Goal: Task Accomplishment & Management: Manage account settings

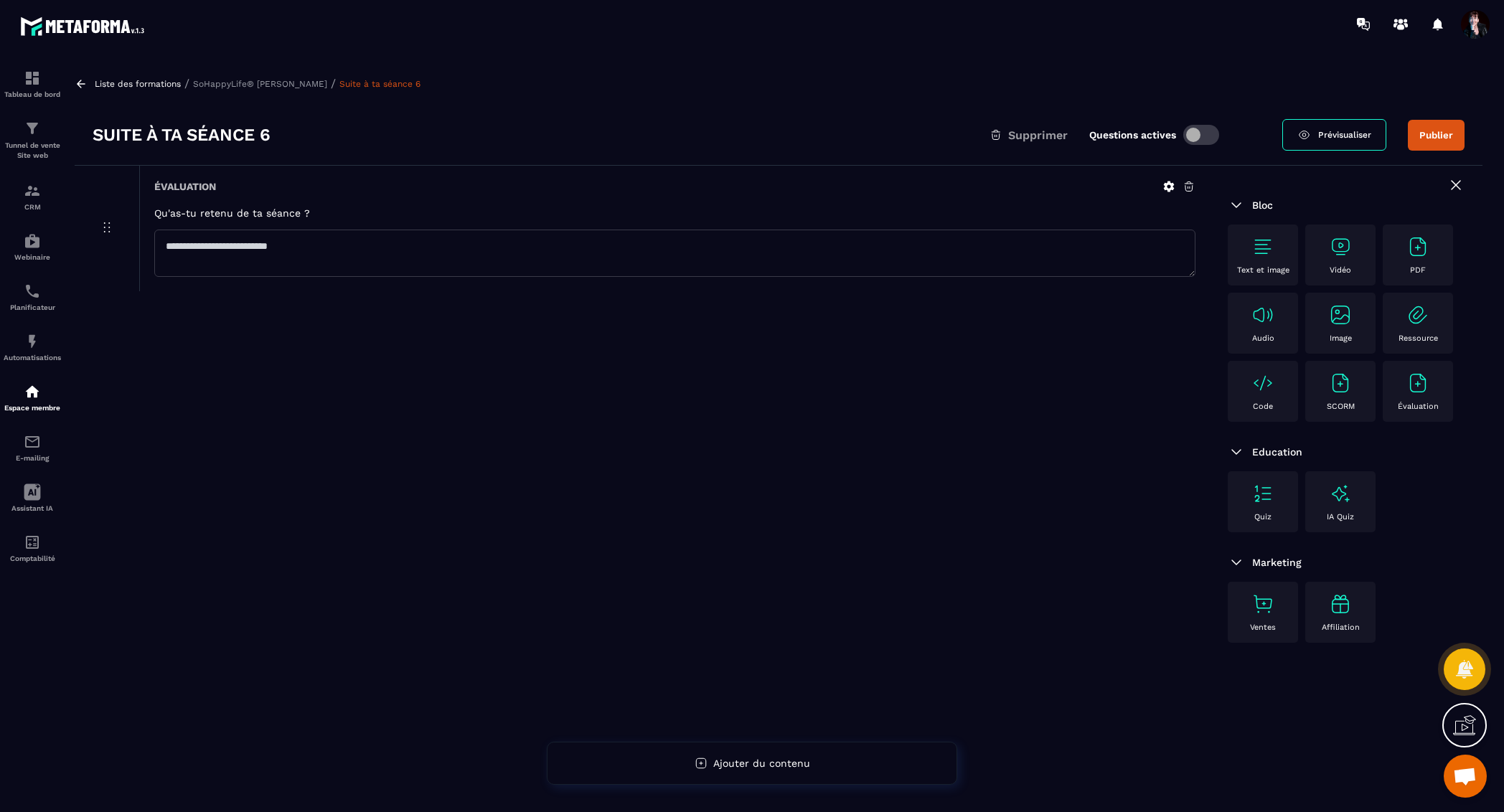
scroll to position [17344, 0]
click at [152, 82] on p "Liste des formations" at bounding box center [138, 84] width 86 height 10
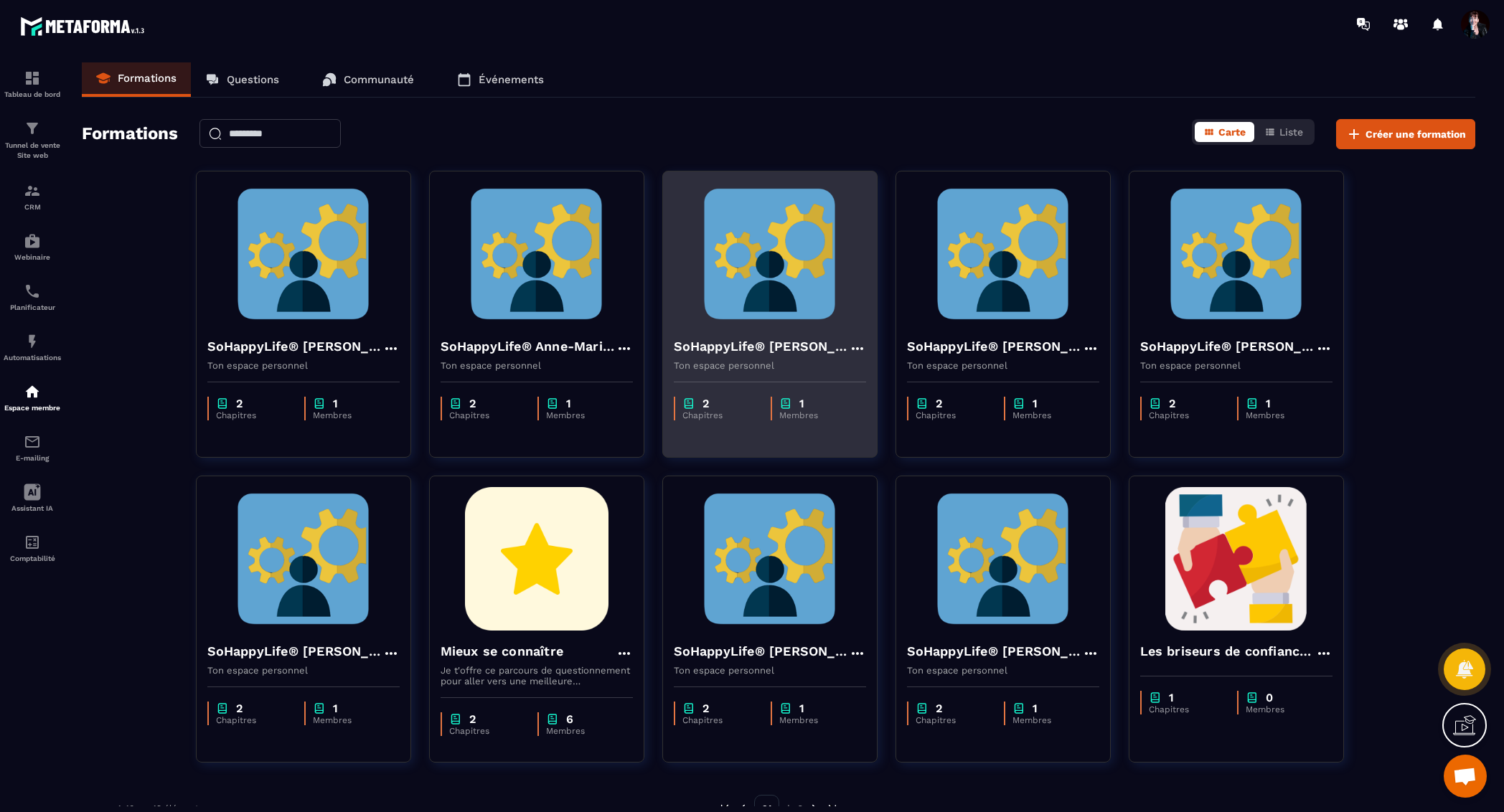
click at [779, 285] on img at bounding box center [770, 254] width 192 height 143
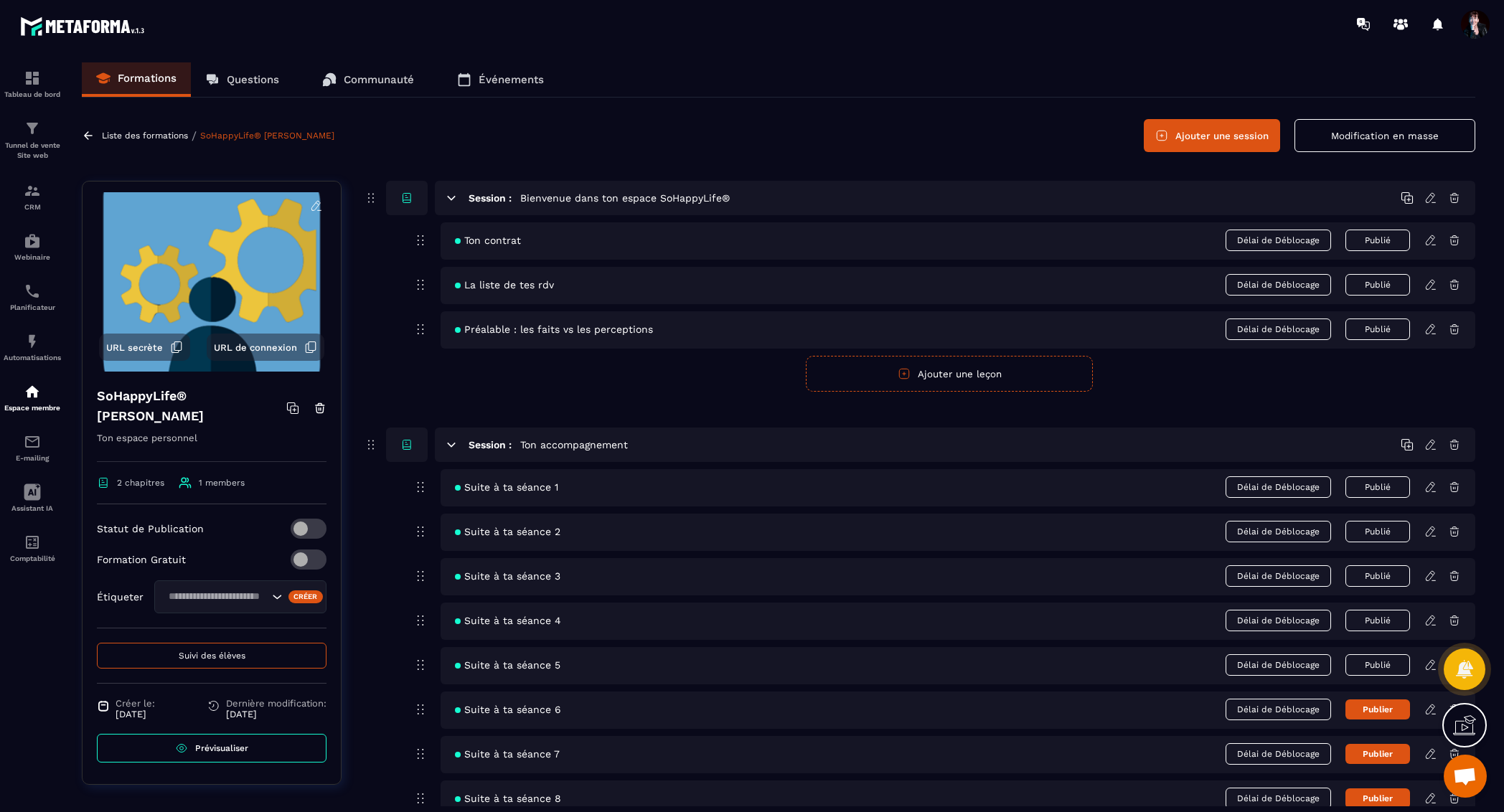
click at [1429, 659] on icon at bounding box center [1430, 665] width 13 height 13
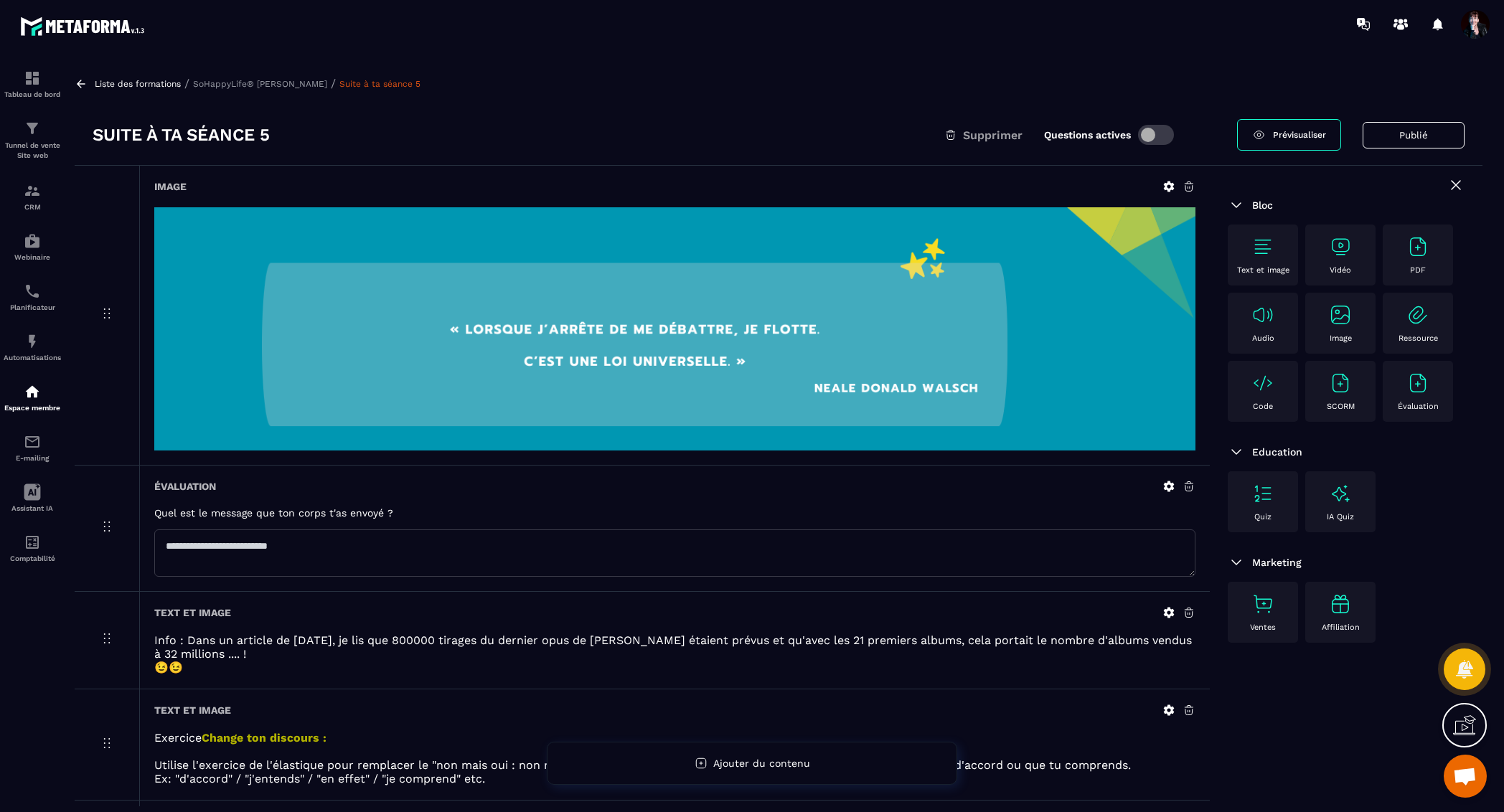
click at [249, 83] on p "SoHappyLife® [PERSON_NAME]" at bounding box center [260, 84] width 134 height 10
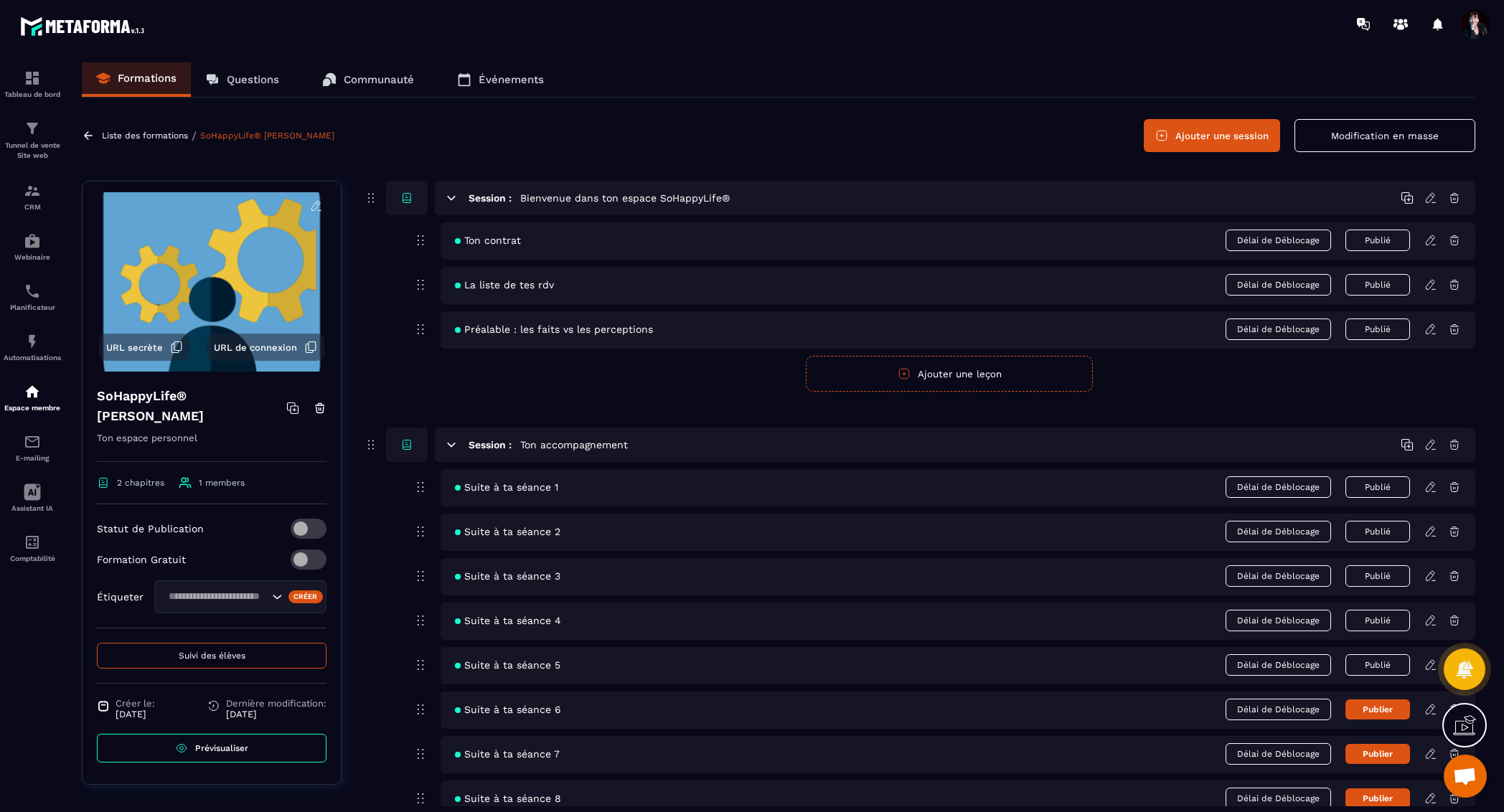
click at [211, 643] on button "Suivi des élèves" at bounding box center [211, 656] width 229 height 26
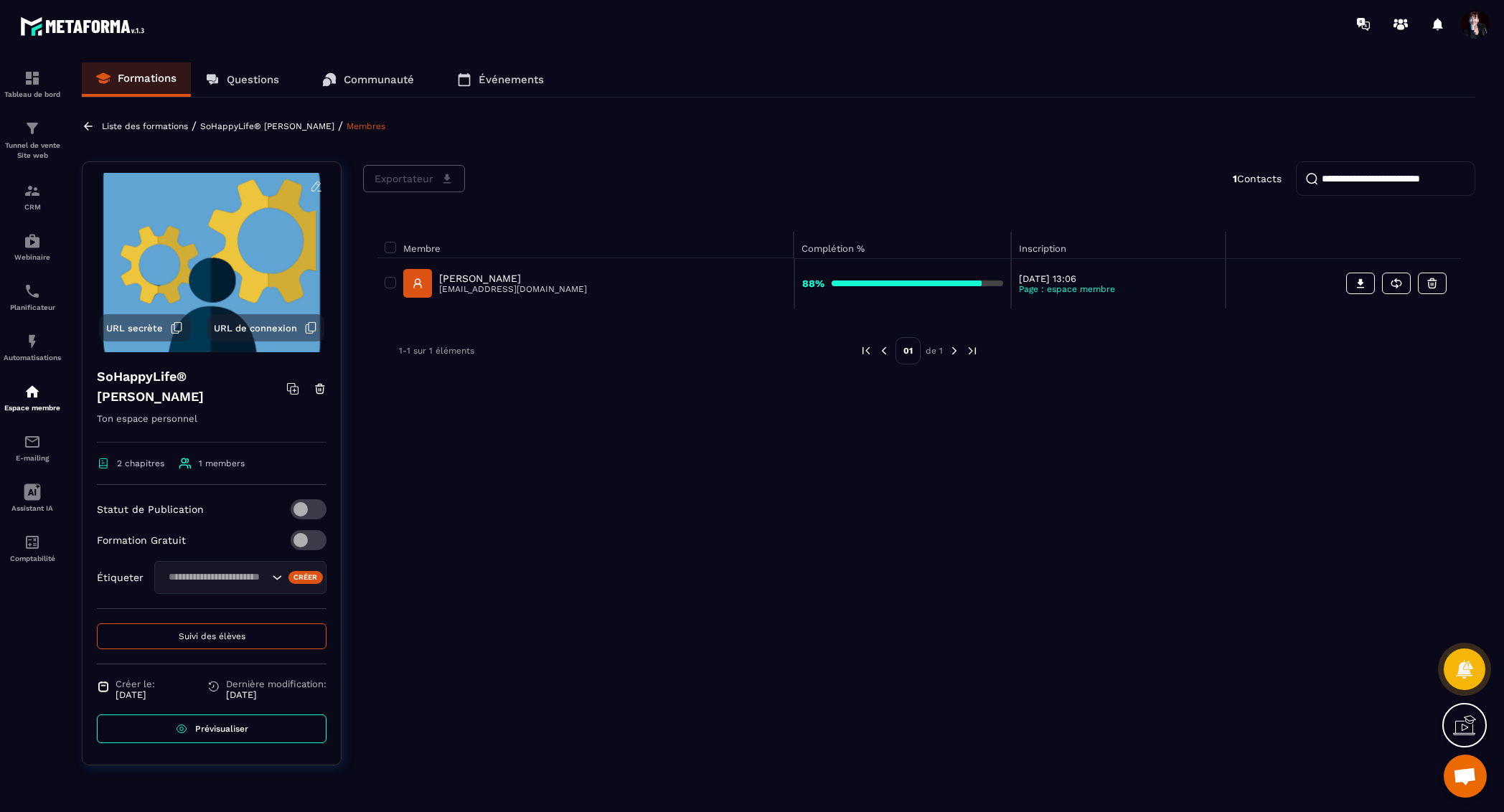
click at [489, 279] on p "[PERSON_NAME]" at bounding box center [513, 278] width 148 height 12
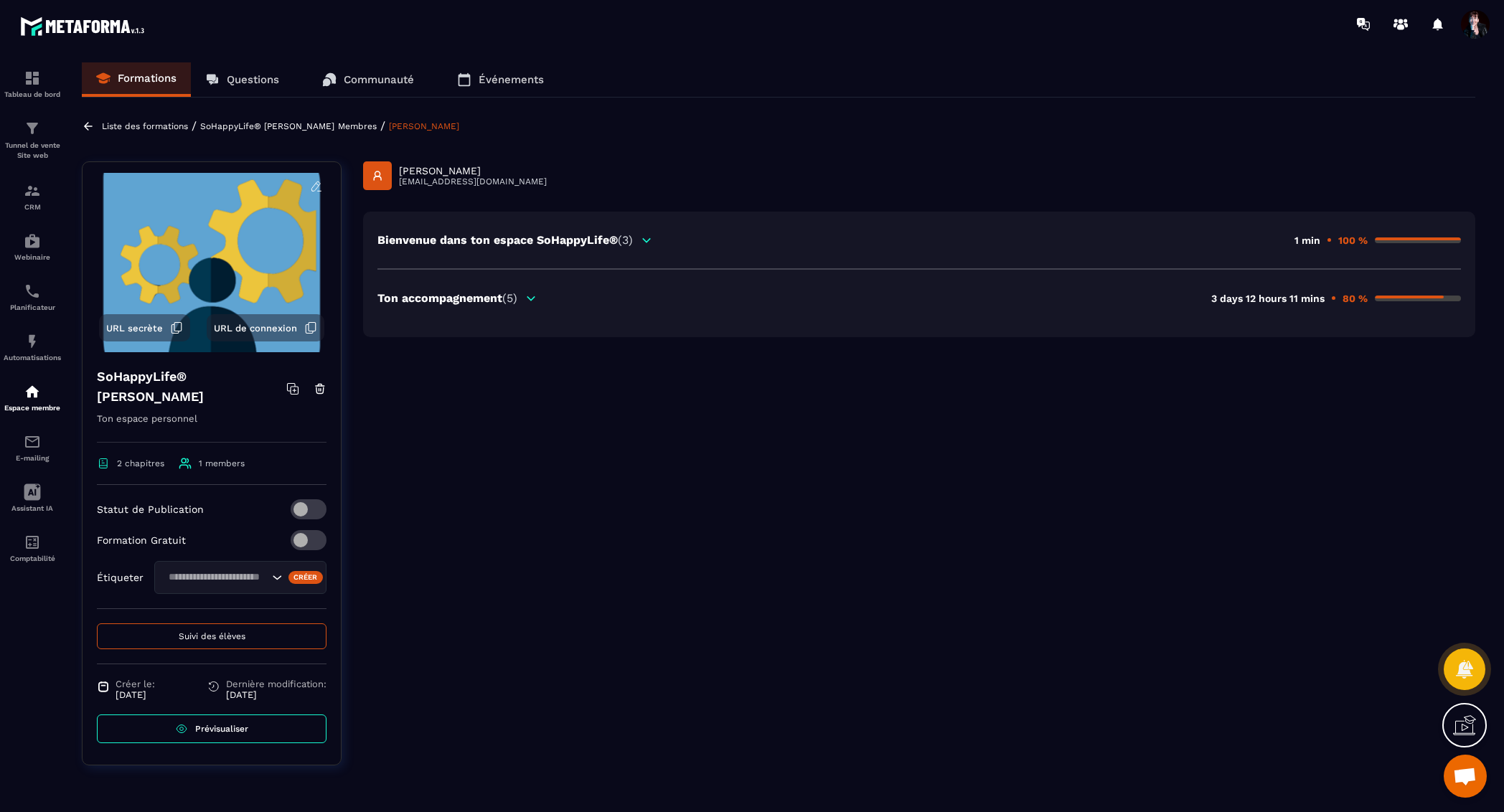
click at [524, 299] on div "Ton accompagnement (5)" at bounding box center [457, 298] width 160 height 13
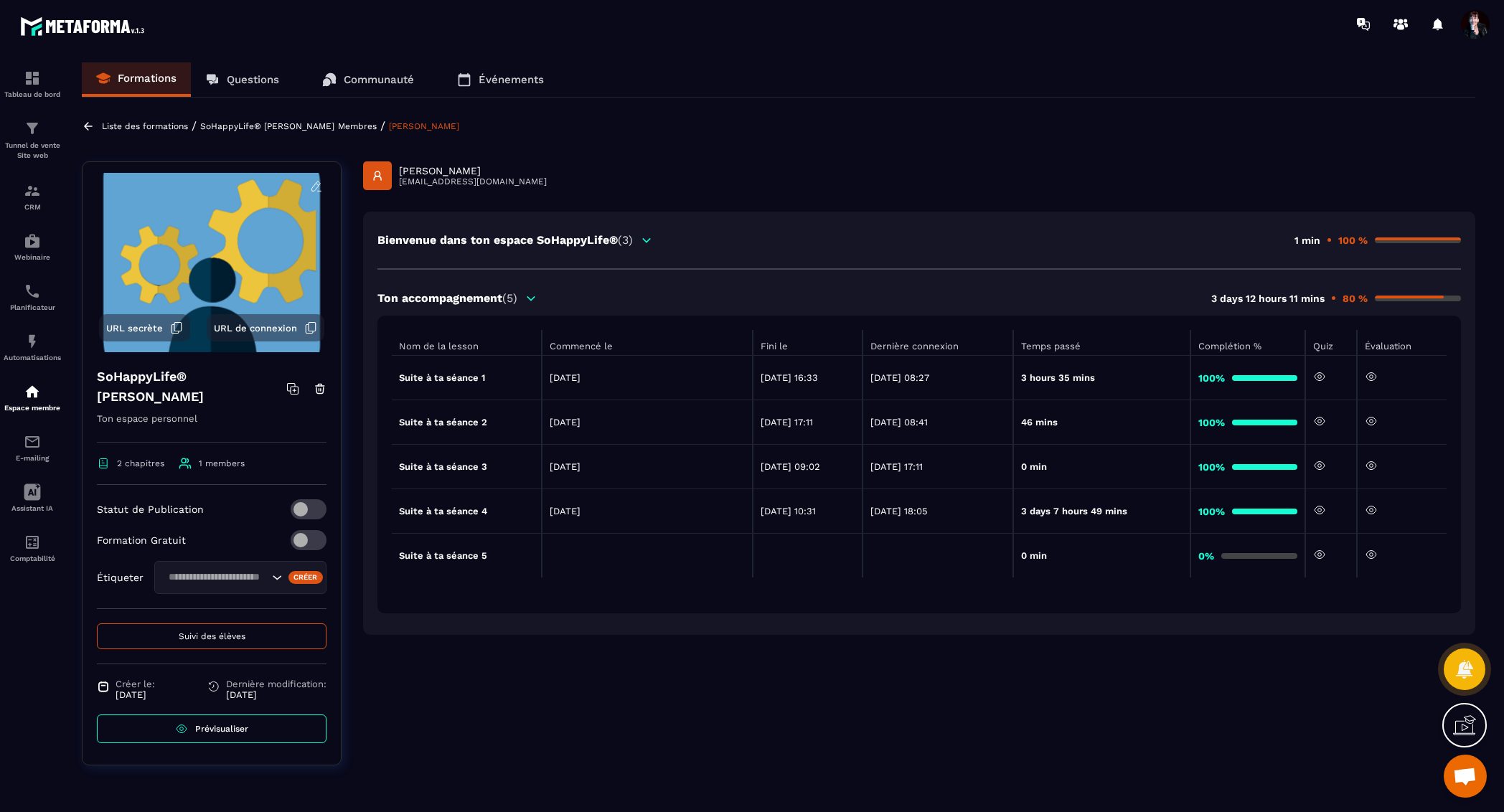
click at [1373, 555] on icon at bounding box center [1371, 554] width 13 height 13
click at [1374, 507] on icon at bounding box center [1371, 510] width 13 height 13
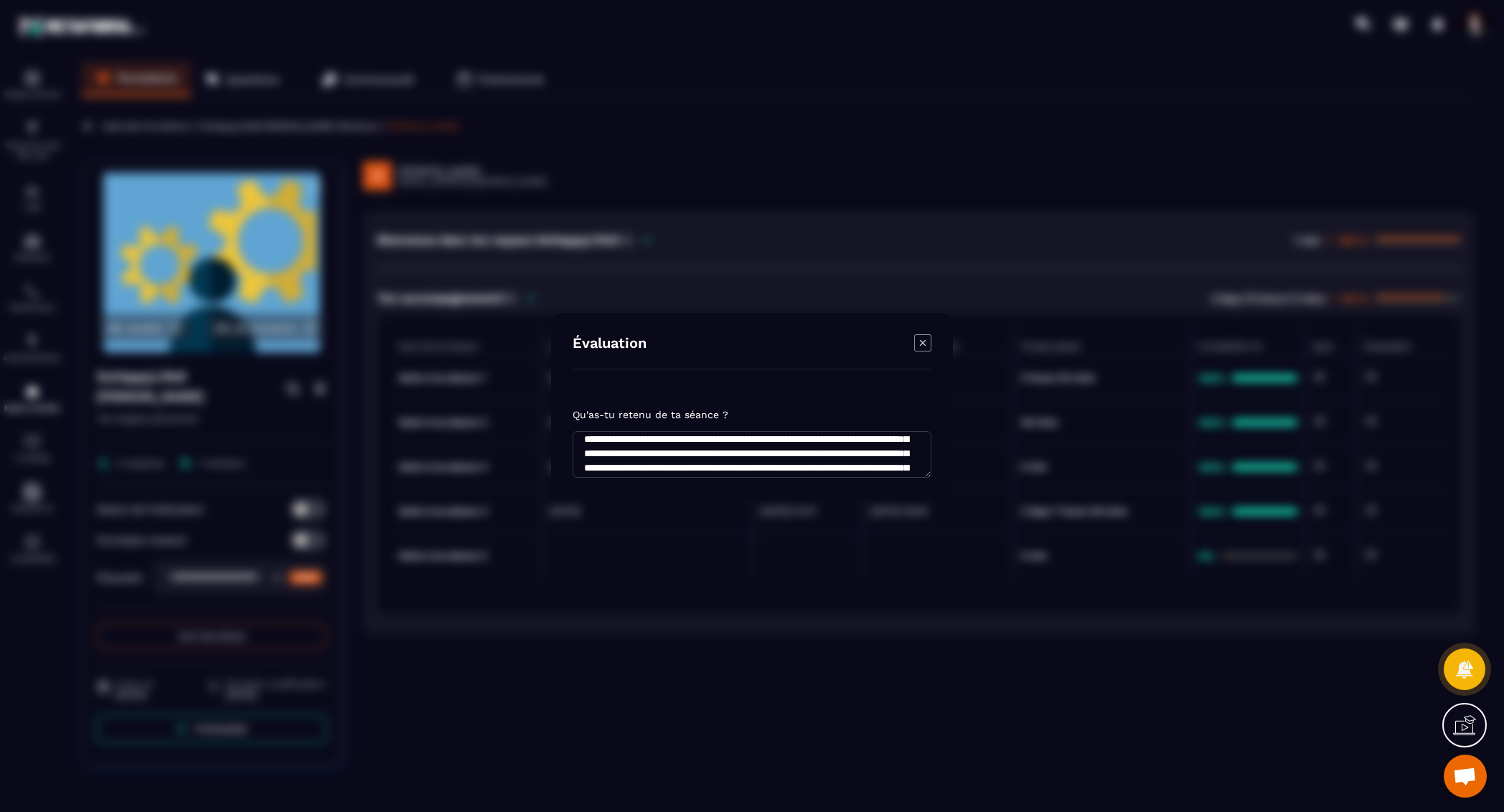
scroll to position [73, 0]
click at [923, 338] on icon "Modal window" at bounding box center [922, 343] width 17 height 17
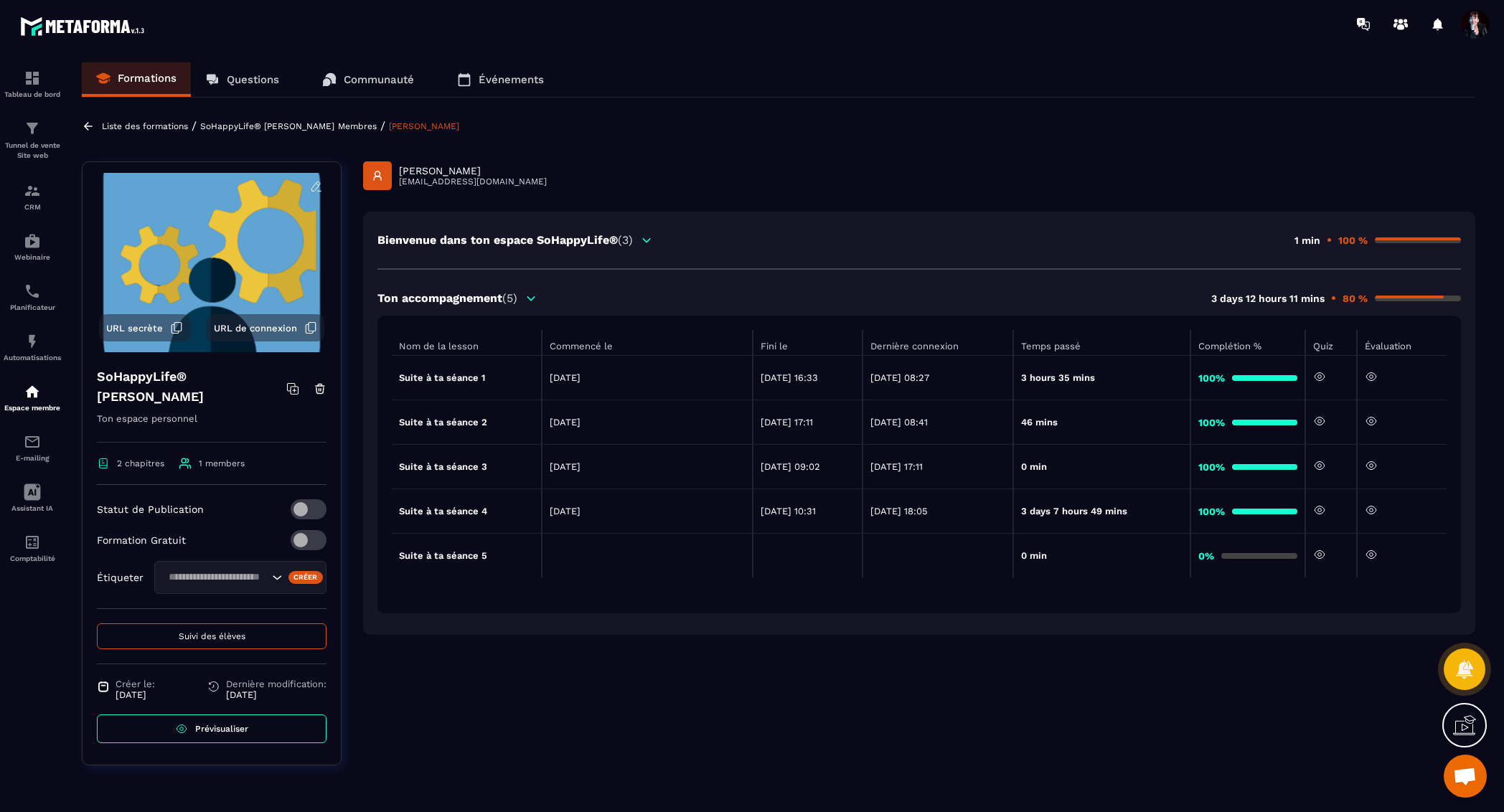
click at [296, 119] on div "Liste des formations / SoHappyLife® [PERSON_NAME] Membres / [PERSON_NAME]" at bounding box center [778, 125] width 1393 height 13
click at [151, 129] on p "Liste des formations" at bounding box center [145, 126] width 86 height 10
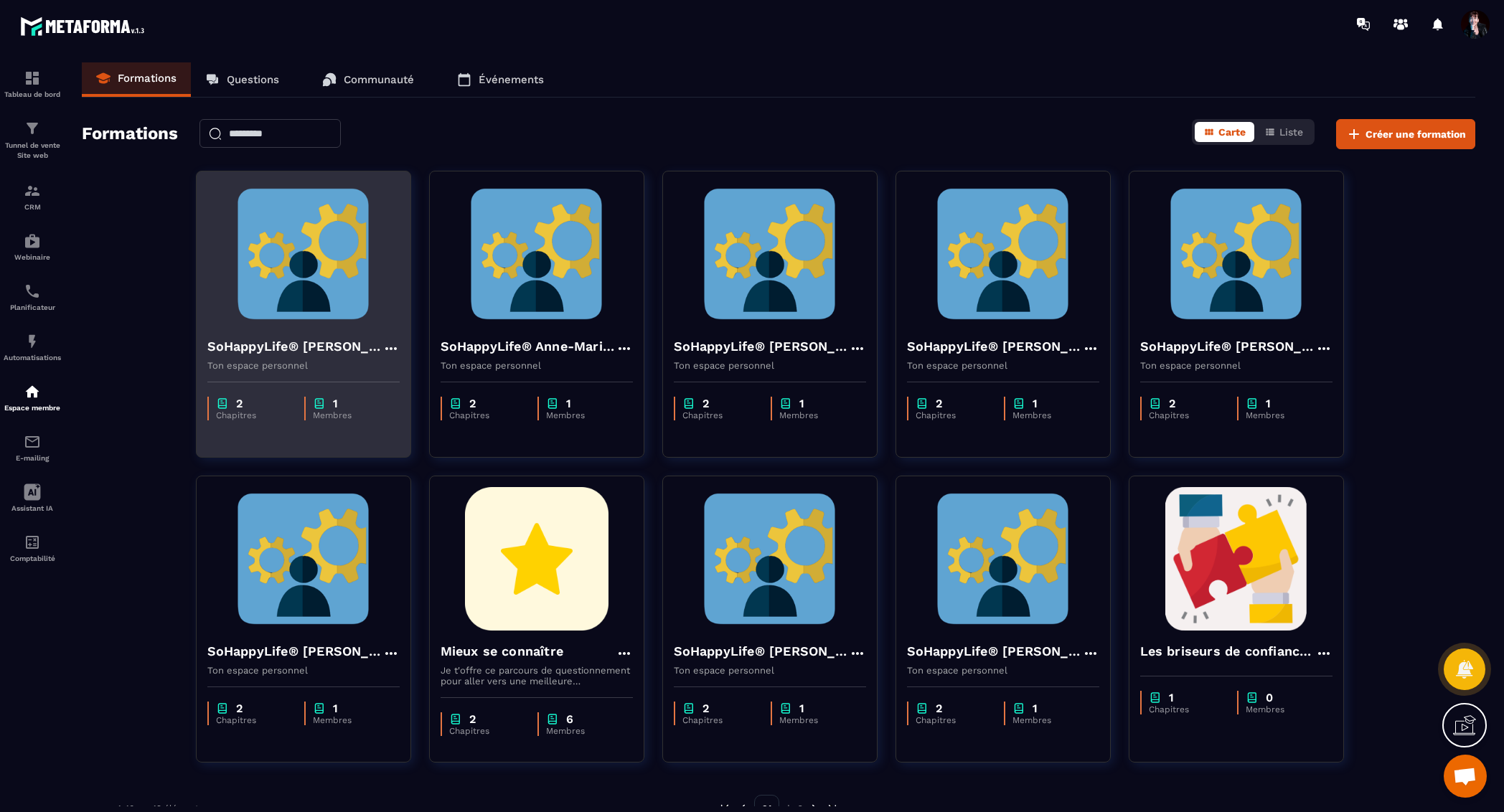
click at [309, 278] on img at bounding box center [303, 254] width 192 height 143
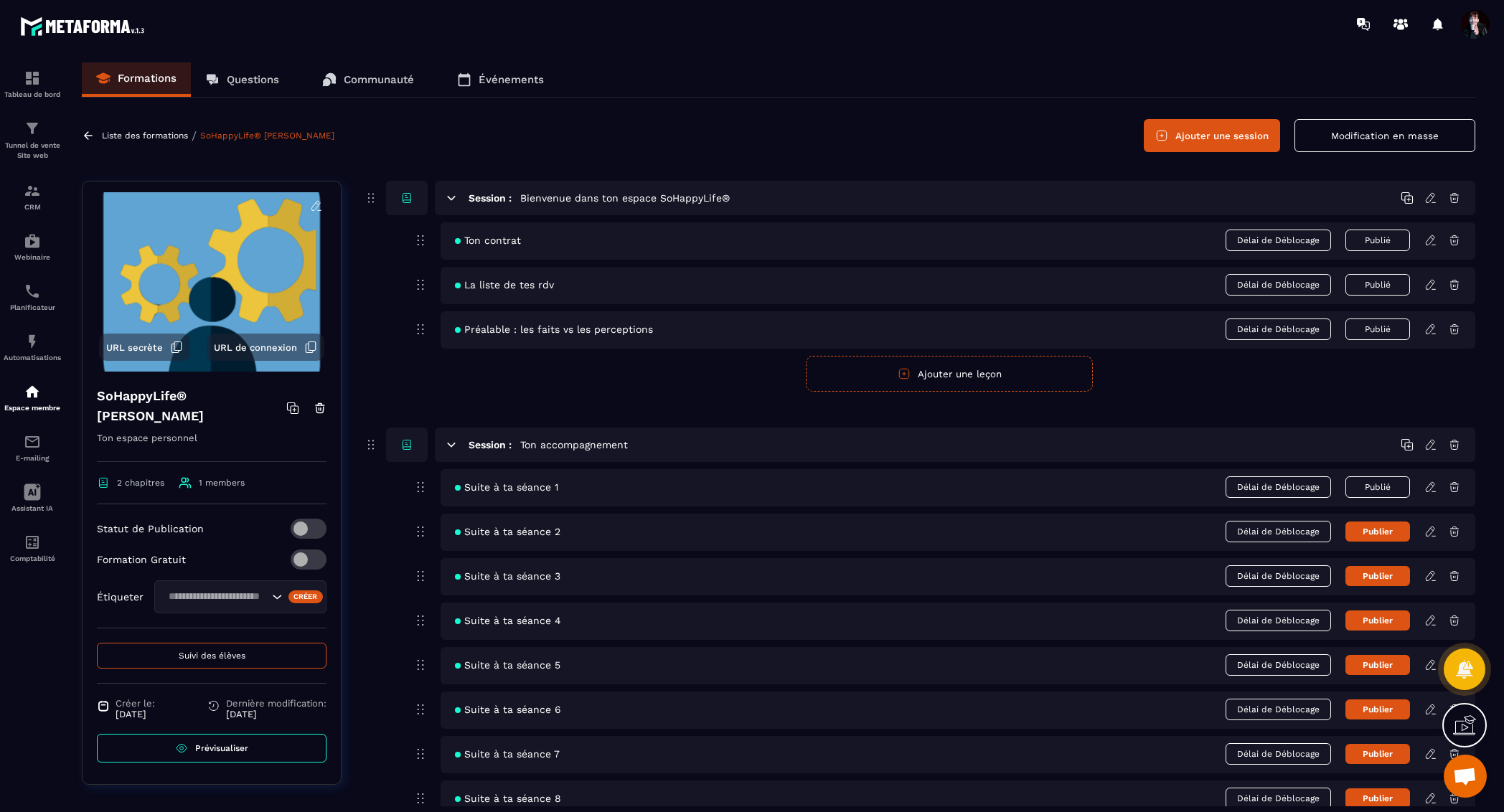
click at [219, 658] on span "Suivi des élèves" at bounding box center [212, 655] width 67 height 10
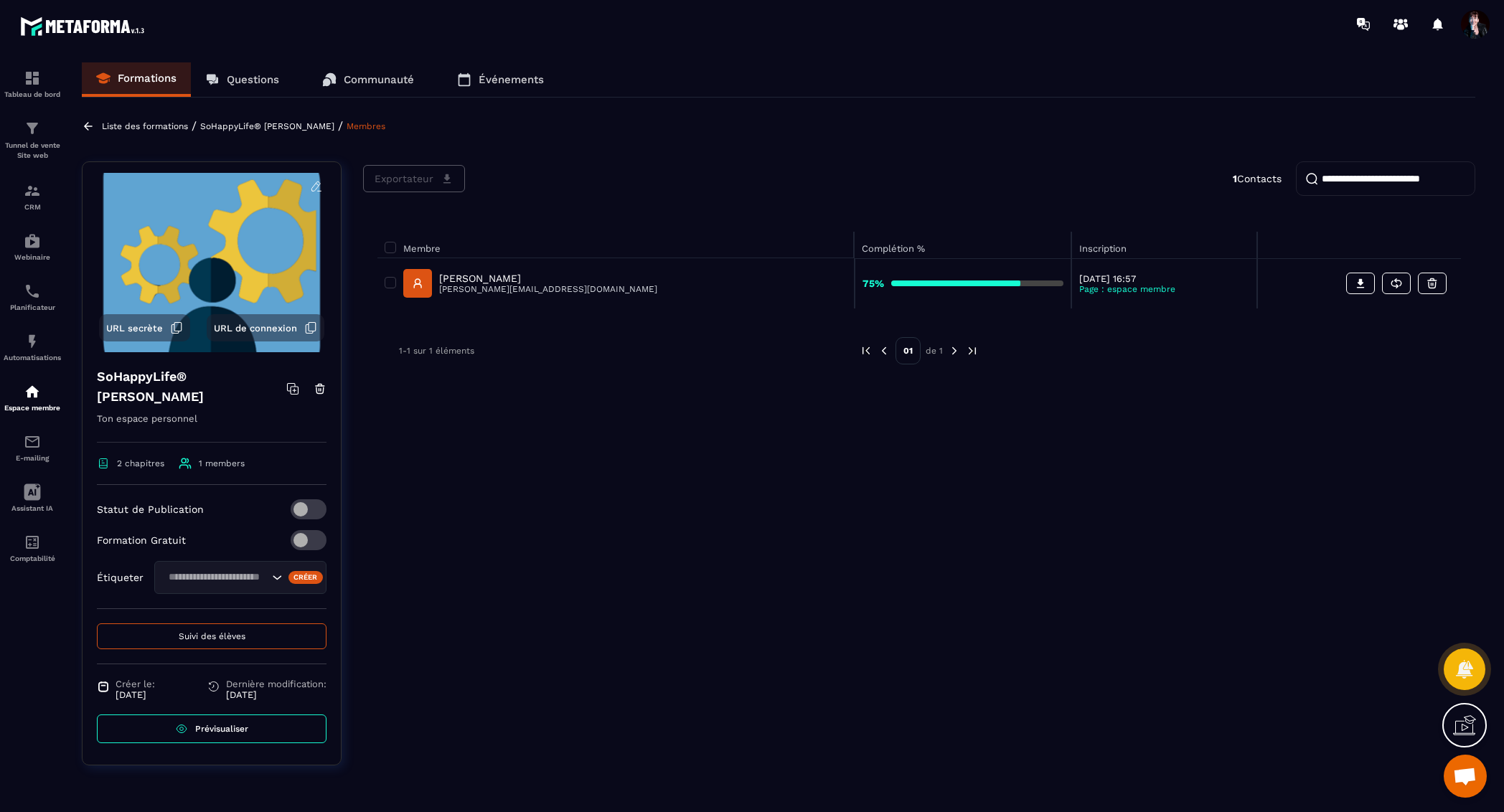
click at [524, 281] on p "[PERSON_NAME]" at bounding box center [548, 278] width 218 height 12
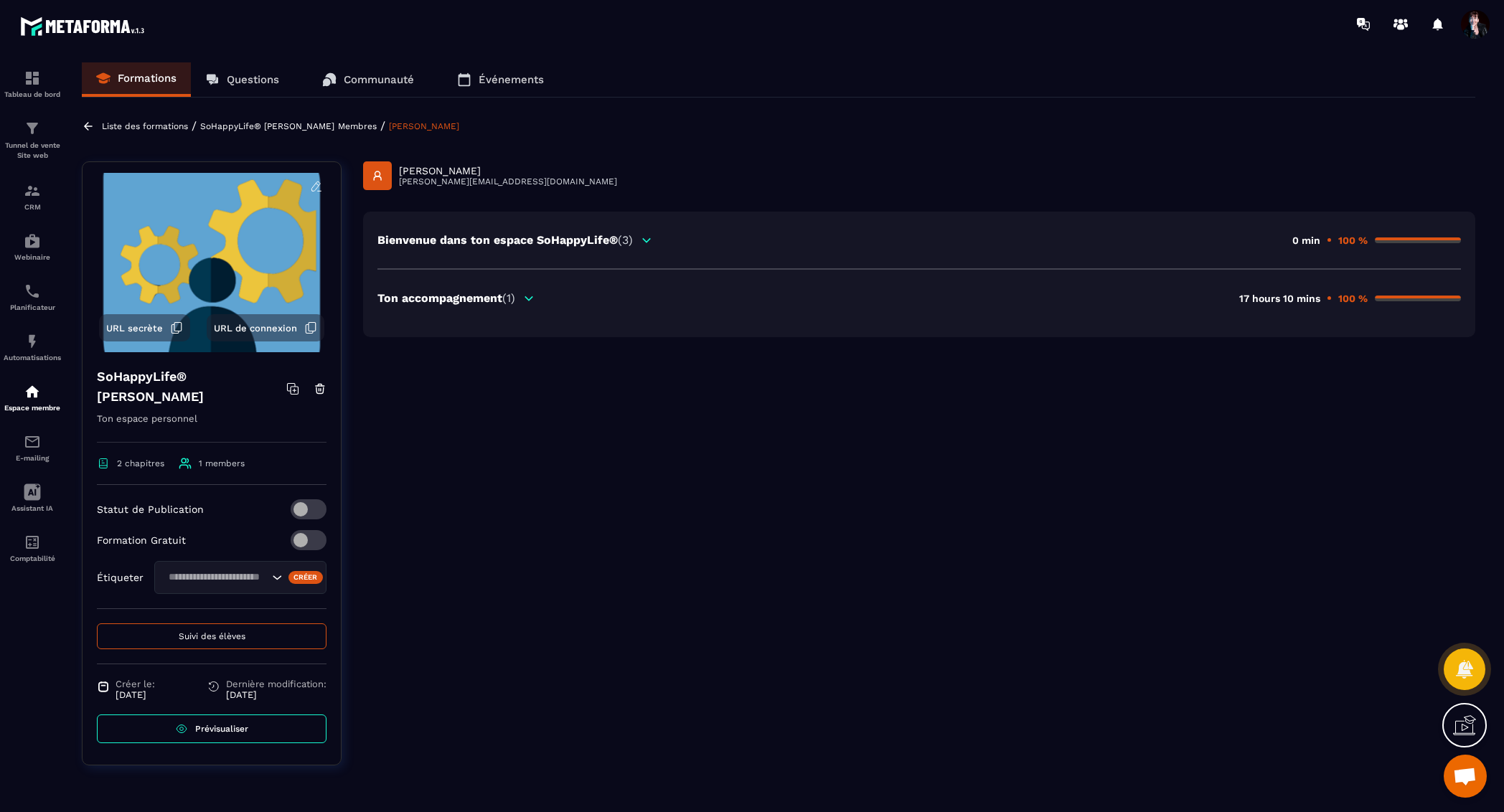
click at [533, 299] on icon at bounding box center [529, 299] width 13 height 13
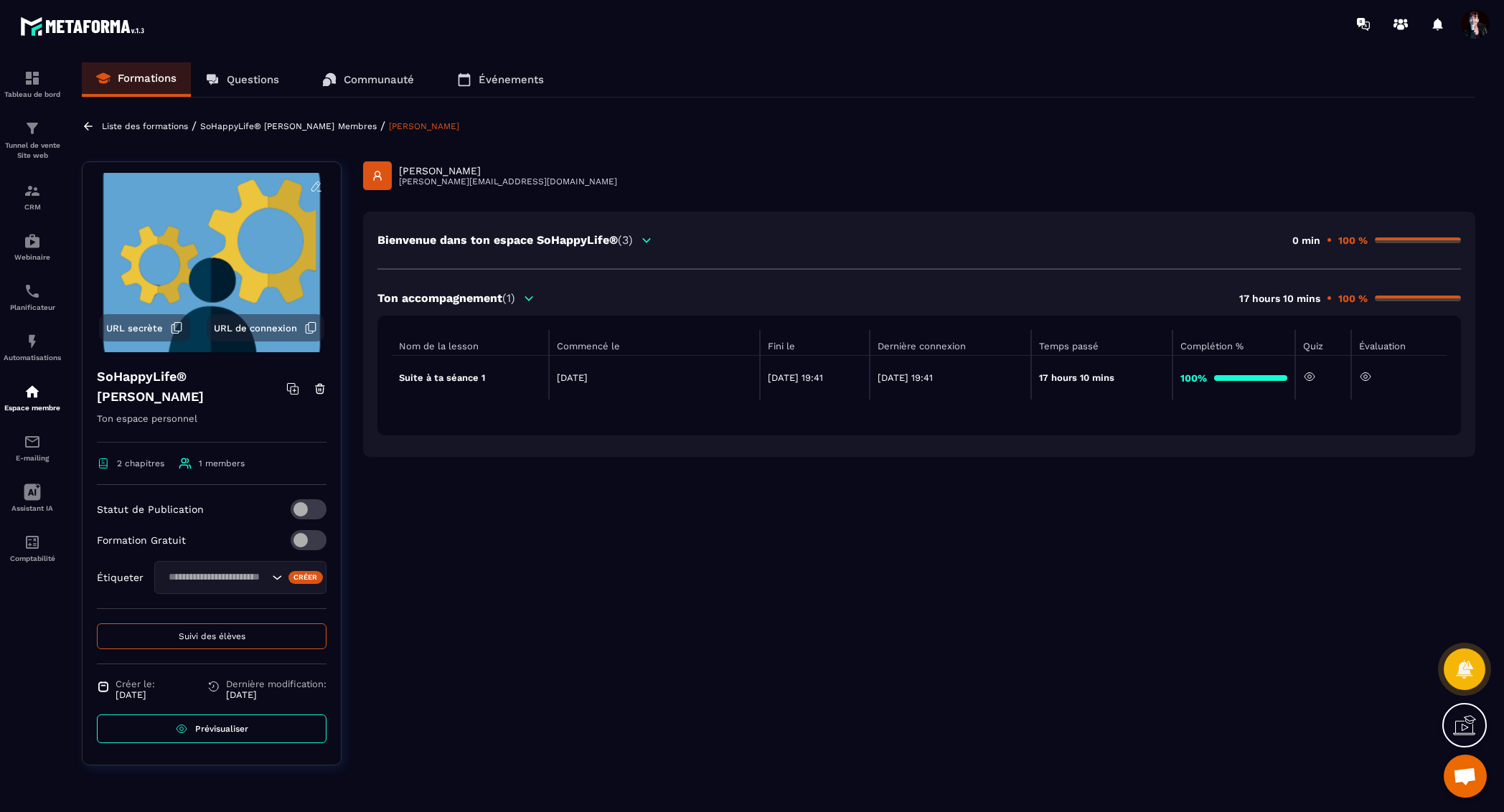
click at [1370, 377] on icon at bounding box center [1365, 377] width 10 height 8
click at [149, 129] on p "Liste des formations" at bounding box center [145, 126] width 86 height 10
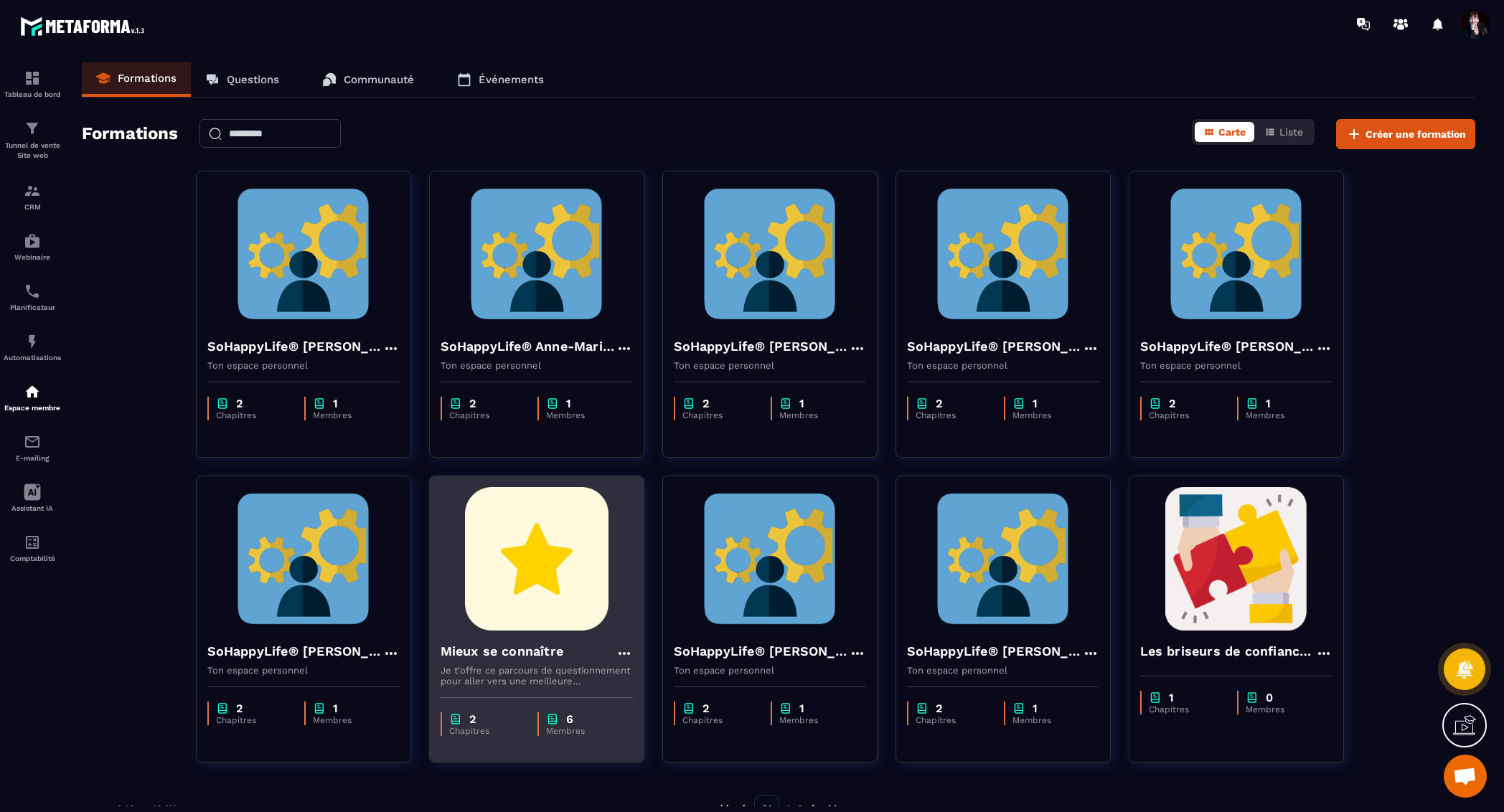
click at [545, 570] on img at bounding box center [537, 558] width 192 height 143
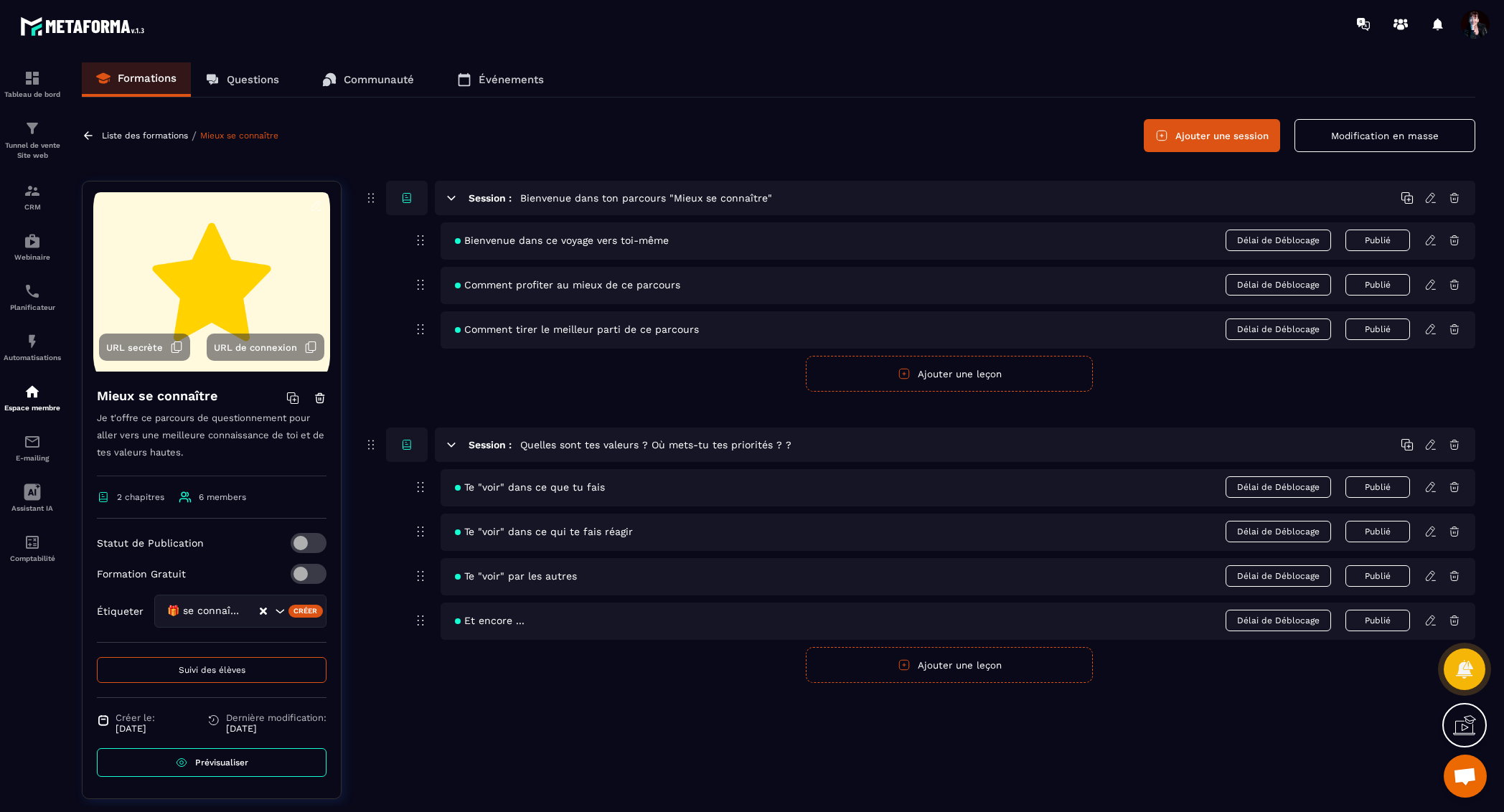
click at [222, 667] on span "Suivi des élèves" at bounding box center [212, 669] width 67 height 10
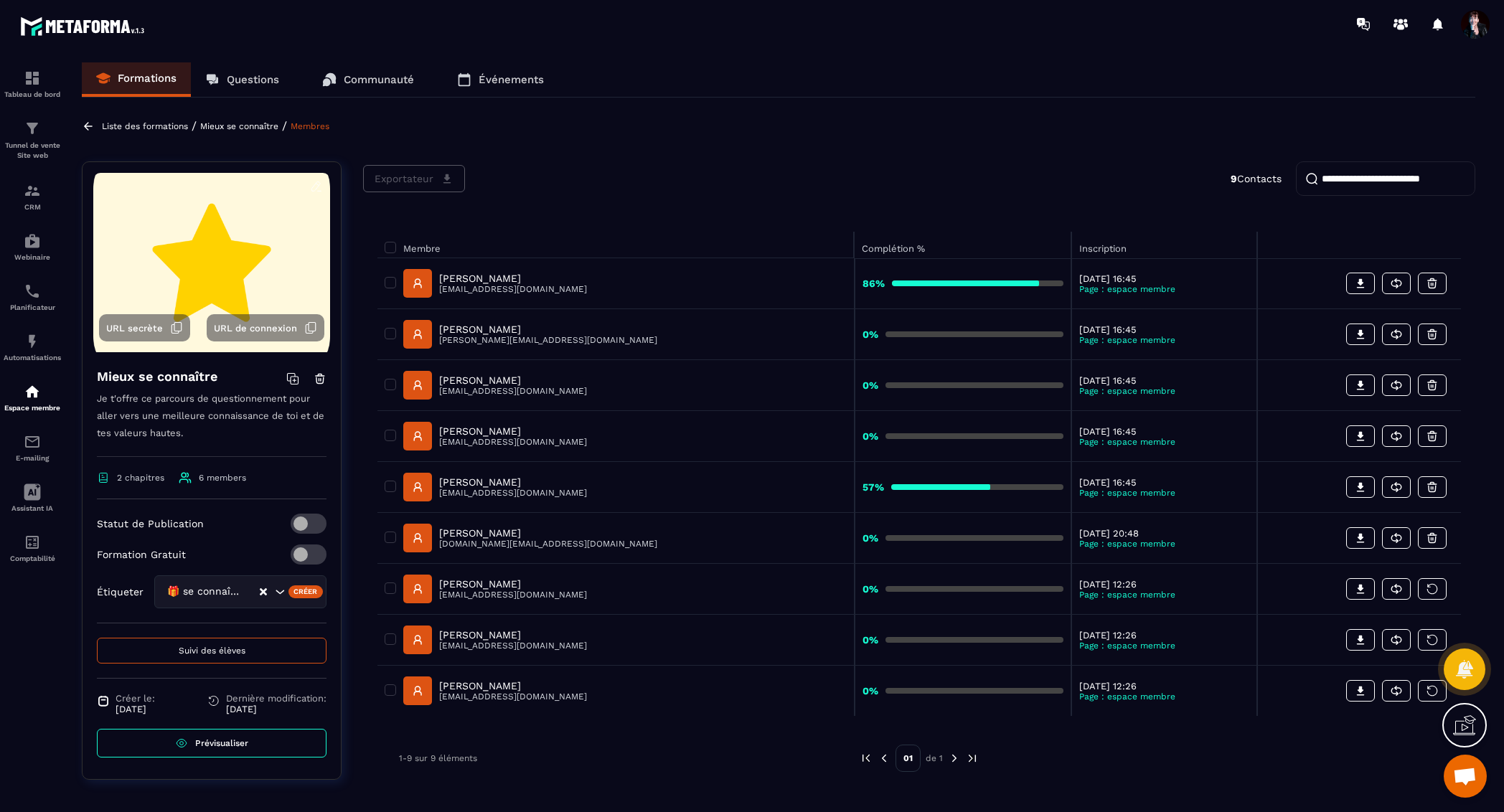
click at [159, 126] on p "Liste des formations" at bounding box center [145, 126] width 86 height 10
